Goal: Task Accomplishment & Management: Manage account settings

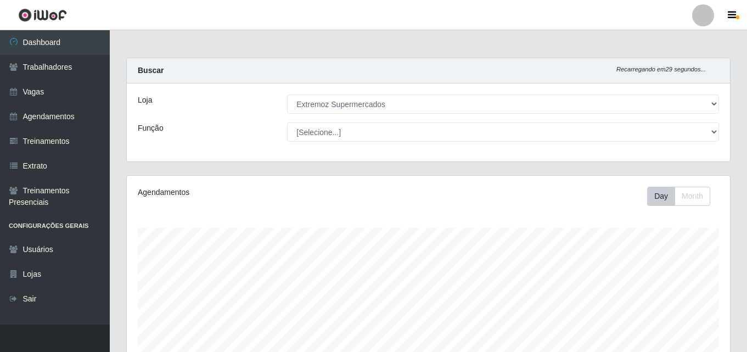
select select "519"
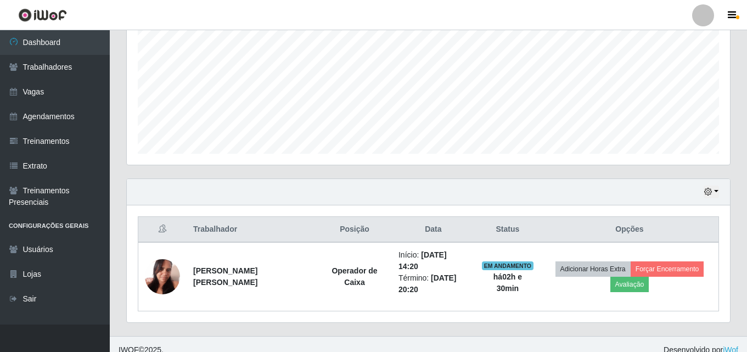
scroll to position [228, 603]
click at [33, 122] on link "Agendamentos" at bounding box center [55, 116] width 110 height 25
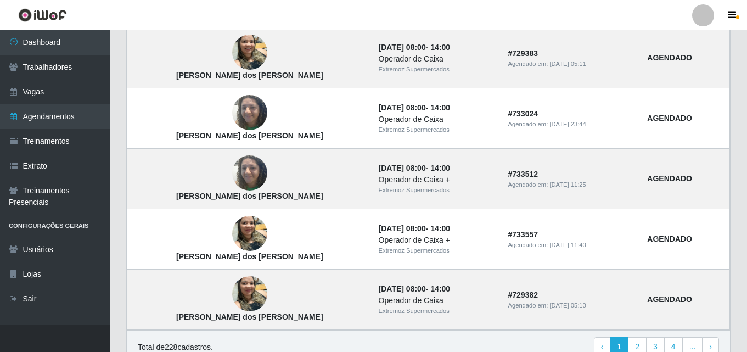
scroll to position [795, 0]
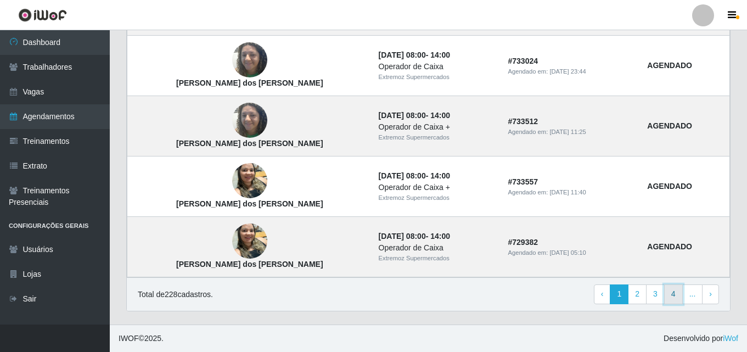
click at [676, 297] on link "4" at bounding box center [673, 294] width 19 height 20
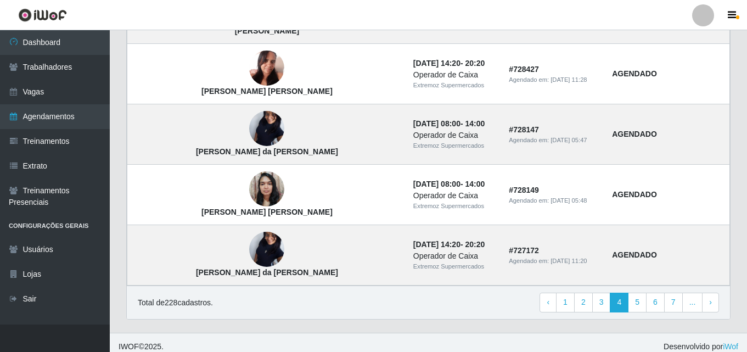
scroll to position [795, 0]
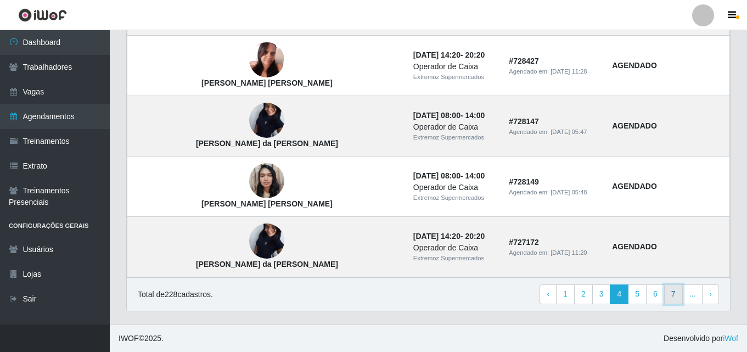
click at [678, 295] on link "7" at bounding box center [673, 294] width 19 height 20
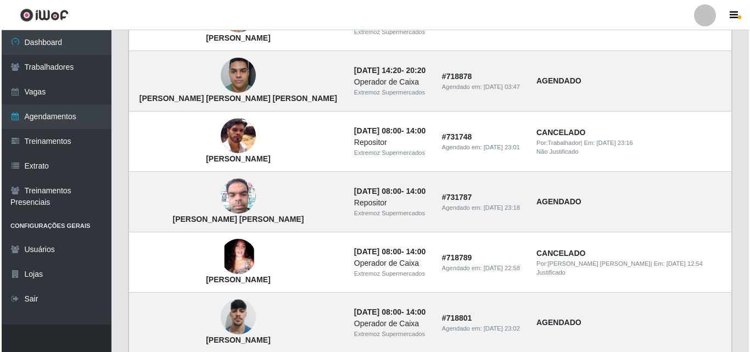
scroll to position [355, 0]
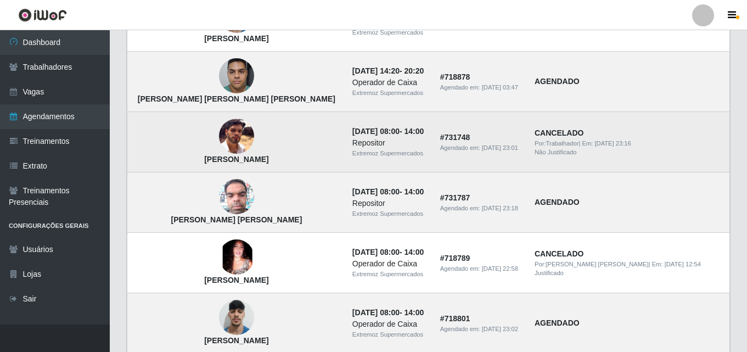
click at [219, 138] on img at bounding box center [236, 136] width 35 height 35
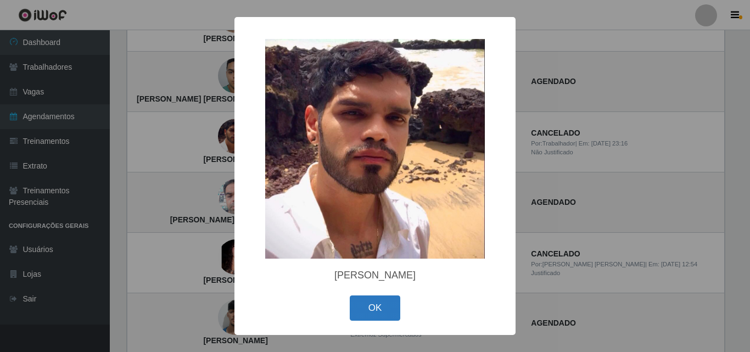
click at [368, 307] on button "OK" at bounding box center [375, 308] width 51 height 26
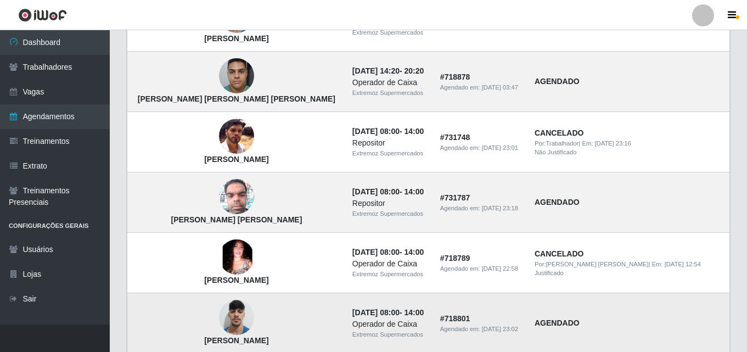
click at [219, 322] on img at bounding box center [236, 317] width 35 height 47
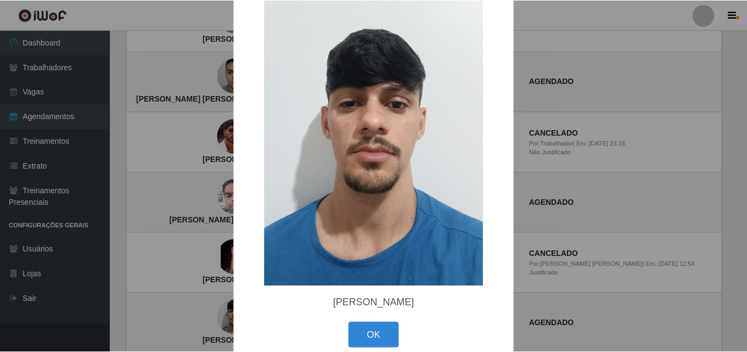
scroll to position [50, 0]
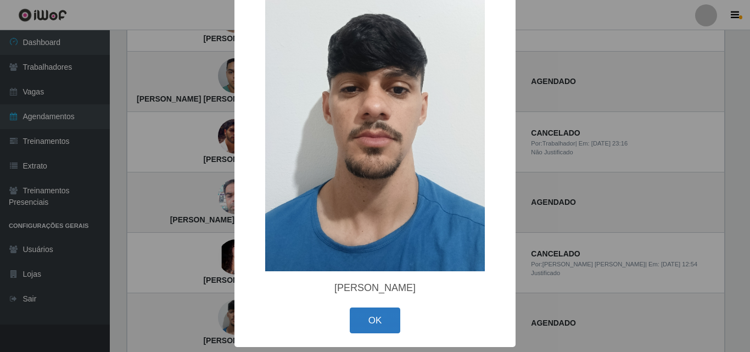
click at [370, 321] on button "OK" at bounding box center [375, 320] width 51 height 26
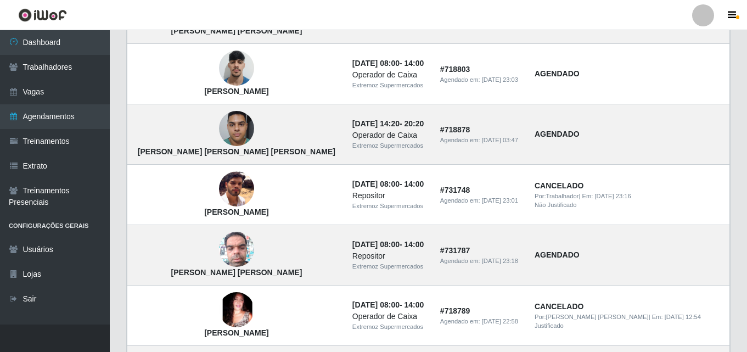
scroll to position [300, 0]
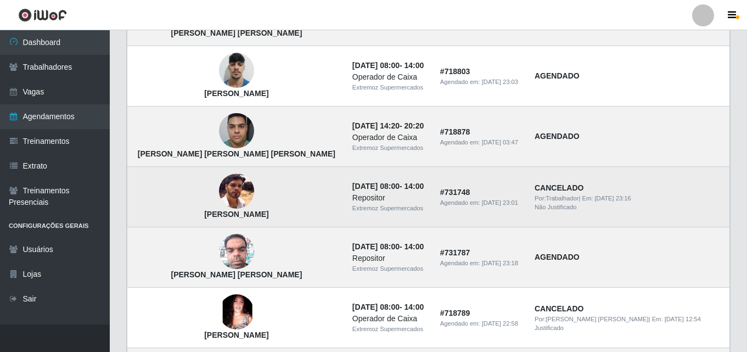
click at [219, 183] on img at bounding box center [236, 191] width 35 height 35
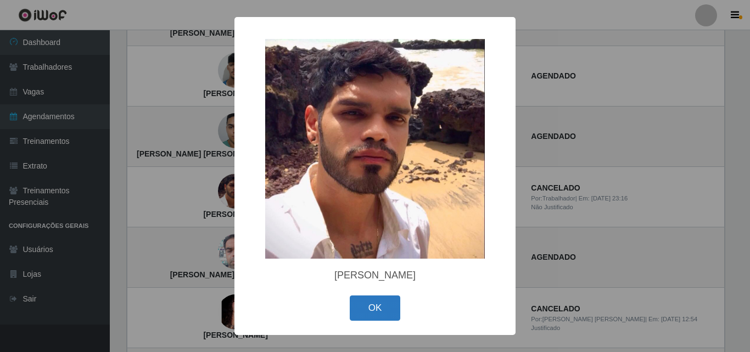
click at [368, 306] on button "OK" at bounding box center [375, 308] width 51 height 26
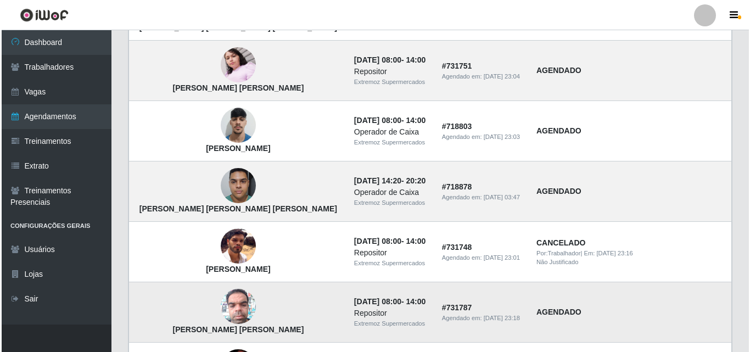
scroll to position [191, 0]
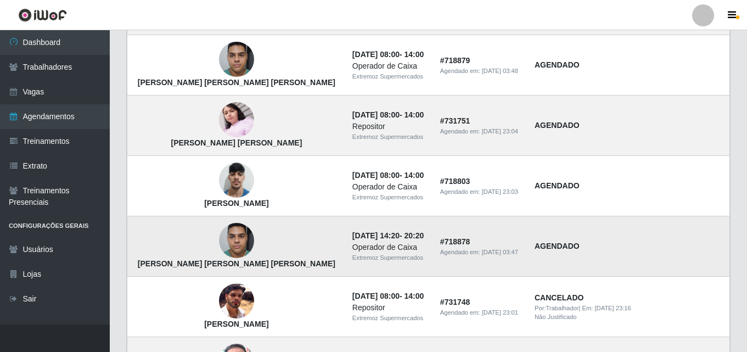
click at [219, 237] on img at bounding box center [236, 240] width 35 height 47
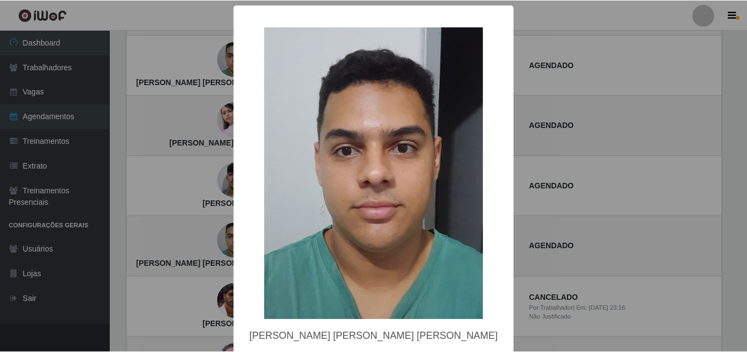
scroll to position [50, 0]
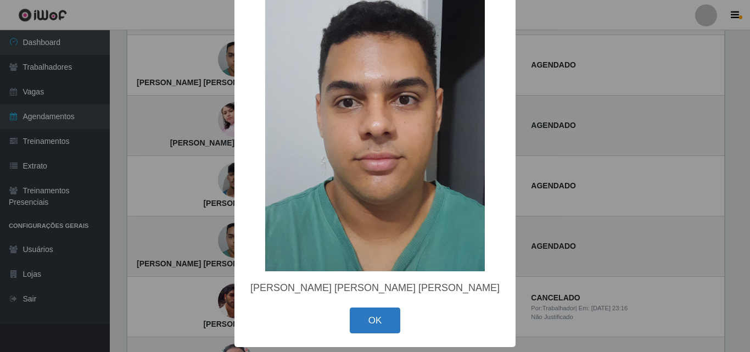
click at [376, 321] on button "OK" at bounding box center [375, 320] width 51 height 26
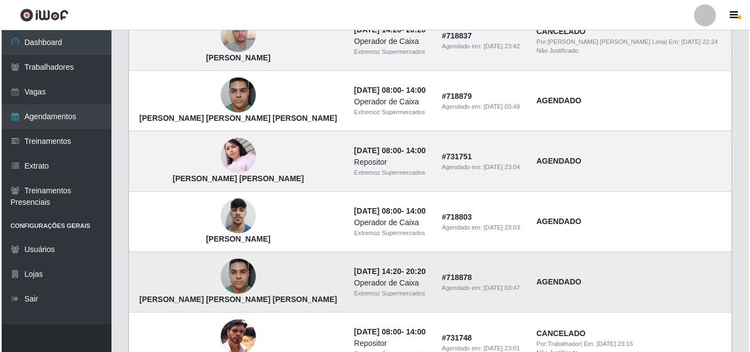
scroll to position [136, 0]
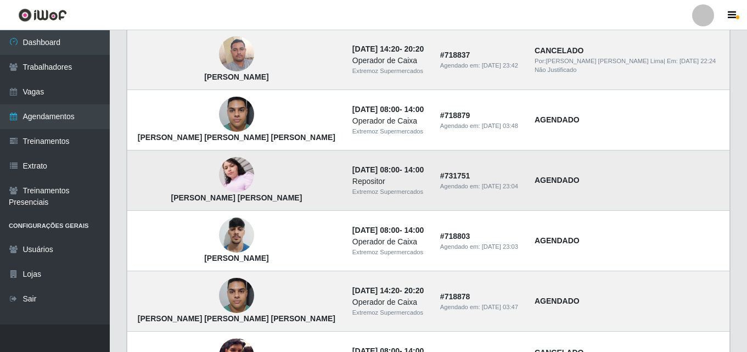
click at [219, 180] on img at bounding box center [236, 175] width 35 height 47
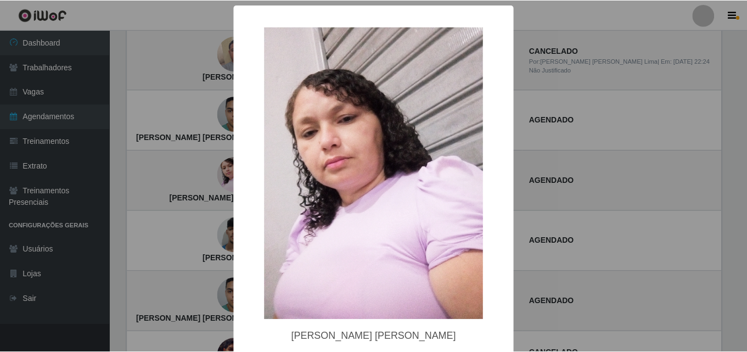
scroll to position [50, 0]
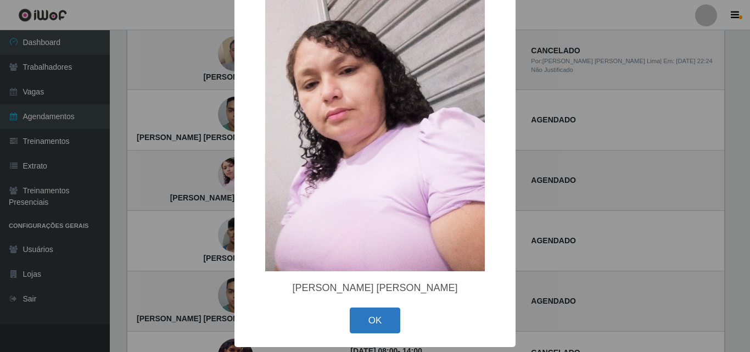
click at [373, 325] on button "OK" at bounding box center [375, 320] width 51 height 26
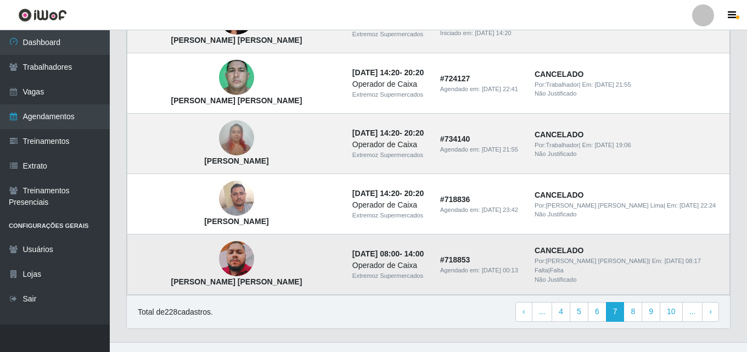
scroll to position [795, 0]
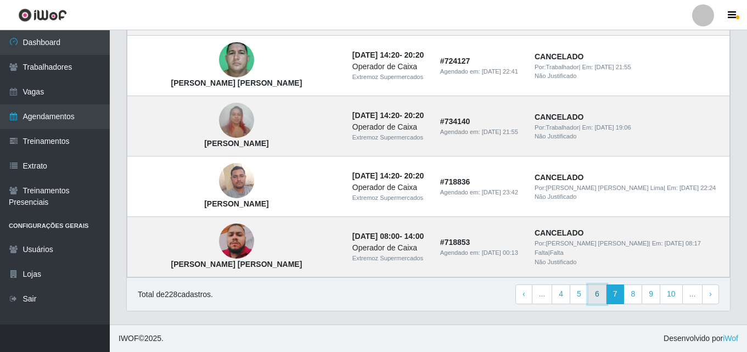
click at [602, 301] on link "6" at bounding box center [597, 294] width 19 height 20
